Goal: Task Accomplishment & Management: Manage account settings

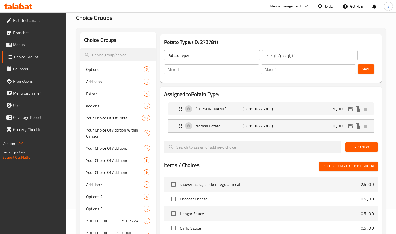
scroll to position [25, 0]
click at [321, 5] on icon at bounding box center [320, 6] width 4 height 4
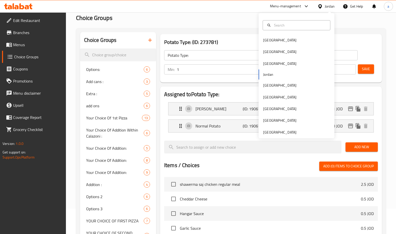
click at [268, 74] on div "[GEOGRAPHIC_DATA] [GEOGRAPHIC_DATA] [GEOGRAPHIC_DATA] [GEOGRAPHIC_DATA] [GEOGRA…" at bounding box center [296, 86] width 76 height 104
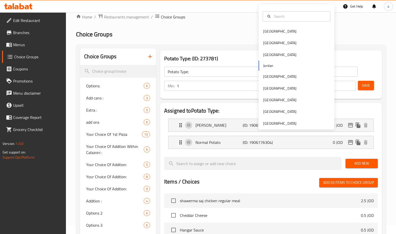
scroll to position [0, 0]
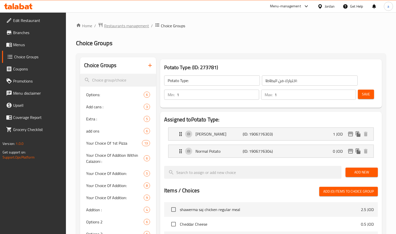
click at [122, 26] on span "Restaurants management" at bounding box center [126, 26] width 45 height 6
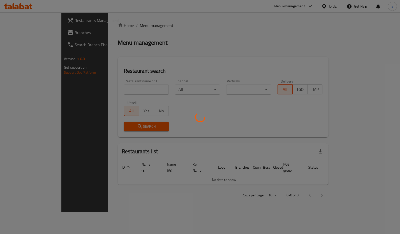
click at [47, 36] on div at bounding box center [200, 117] width 400 height 234
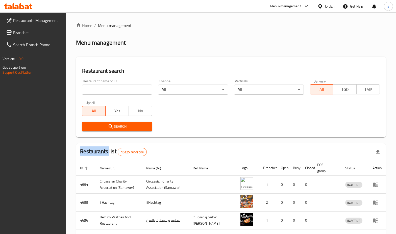
click at [43, 31] on span "Branches" at bounding box center [37, 33] width 49 height 6
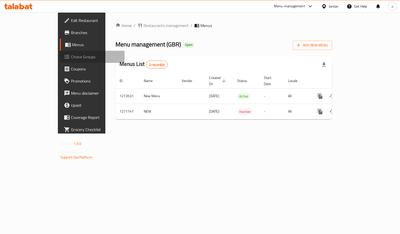
click at [71, 59] on span "Choice Groups" at bounding box center [95, 57] width 49 height 6
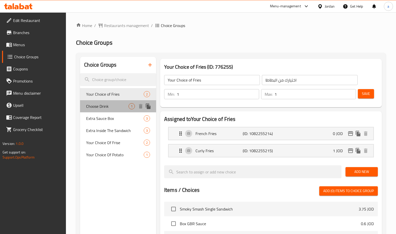
click at [108, 111] on div "Choose Drink 1" at bounding box center [118, 106] width 76 height 12
type input "Choose Drink"
type input "اخيتار المشروب"
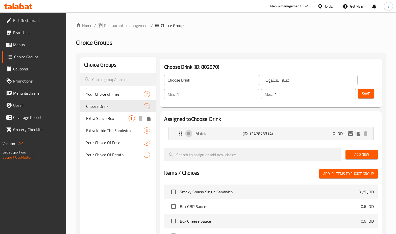
click at [99, 123] on div "Extra Sauce Box 3" at bounding box center [118, 118] width 76 height 12
type input "Extra Sauce Box"
type input "علبه صوص اضافي"
type input "0"
type input "3"
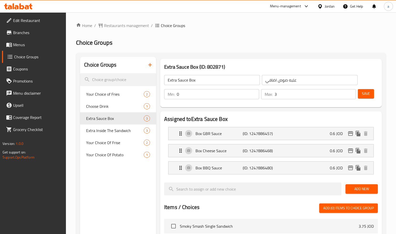
scroll to position [50, 0]
